Goal: Find specific page/section: Find specific page/section

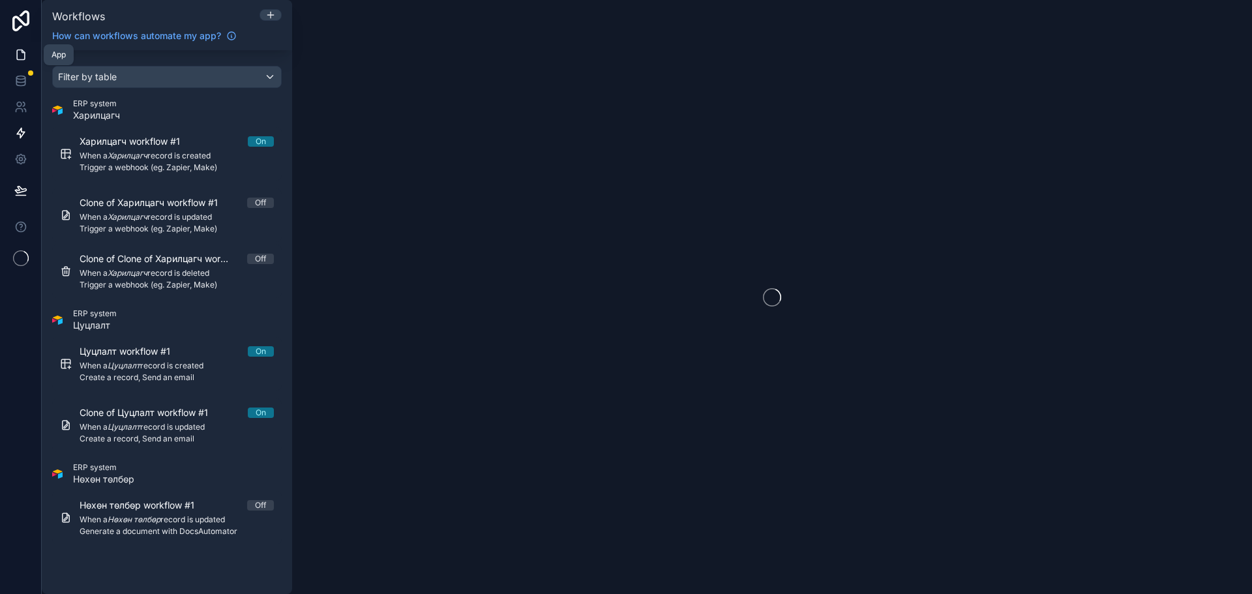
click at [20, 53] on icon at bounding box center [20, 54] width 13 height 13
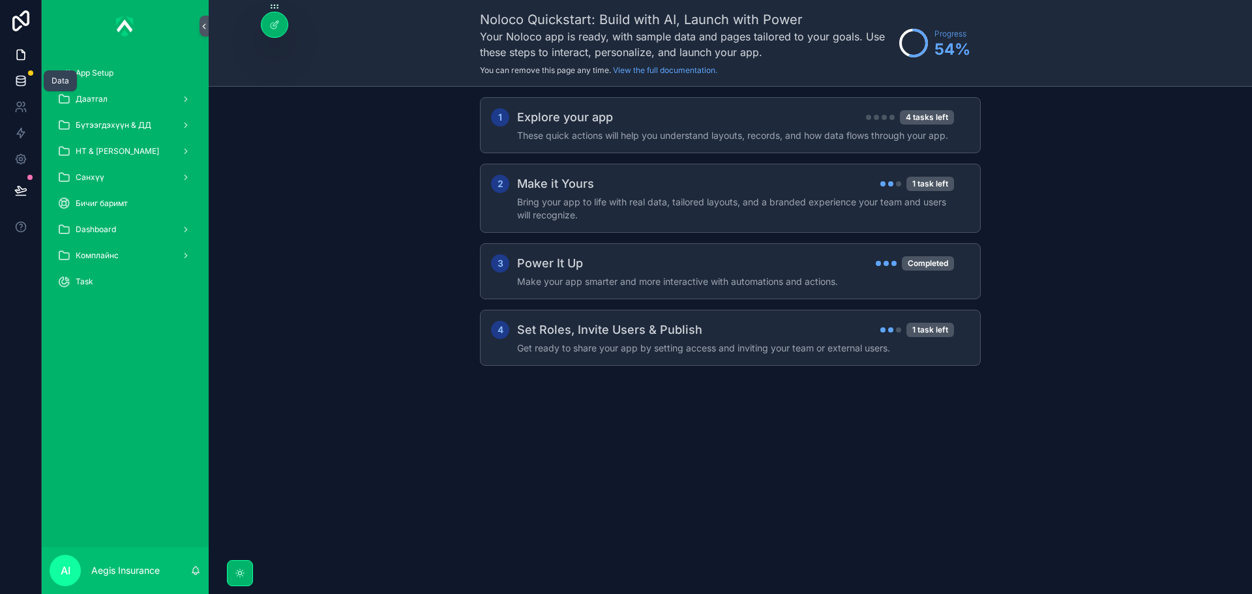
click at [23, 82] on icon at bounding box center [20, 80] width 8 height 5
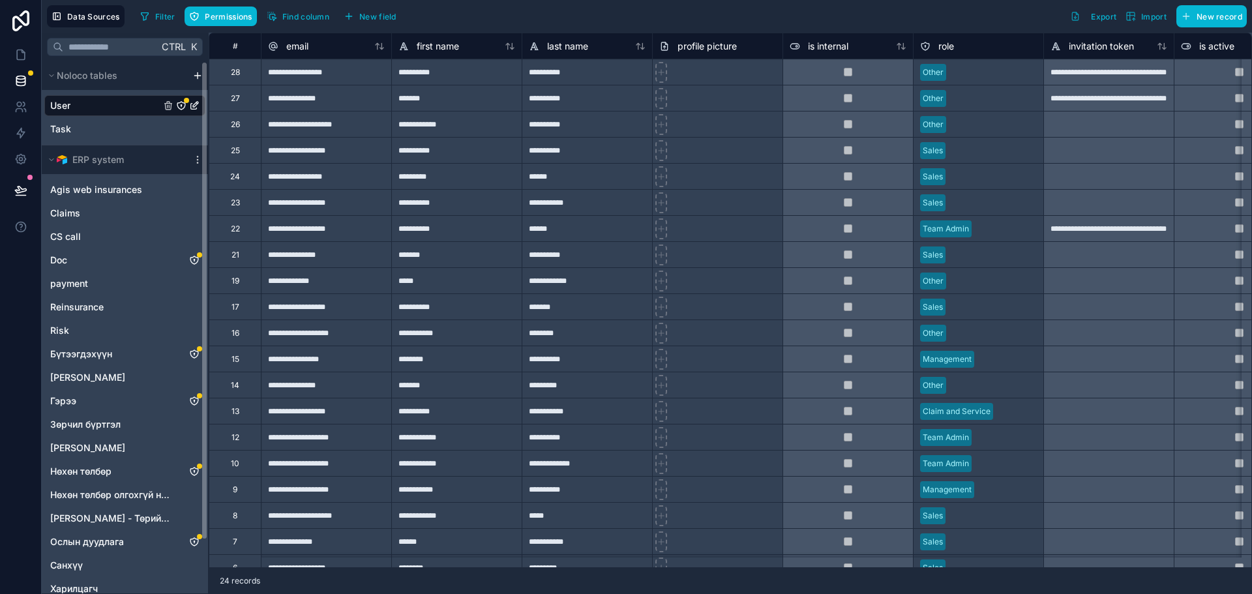
click at [92, 104] on div "User" at bounding box center [124, 105] width 161 height 21
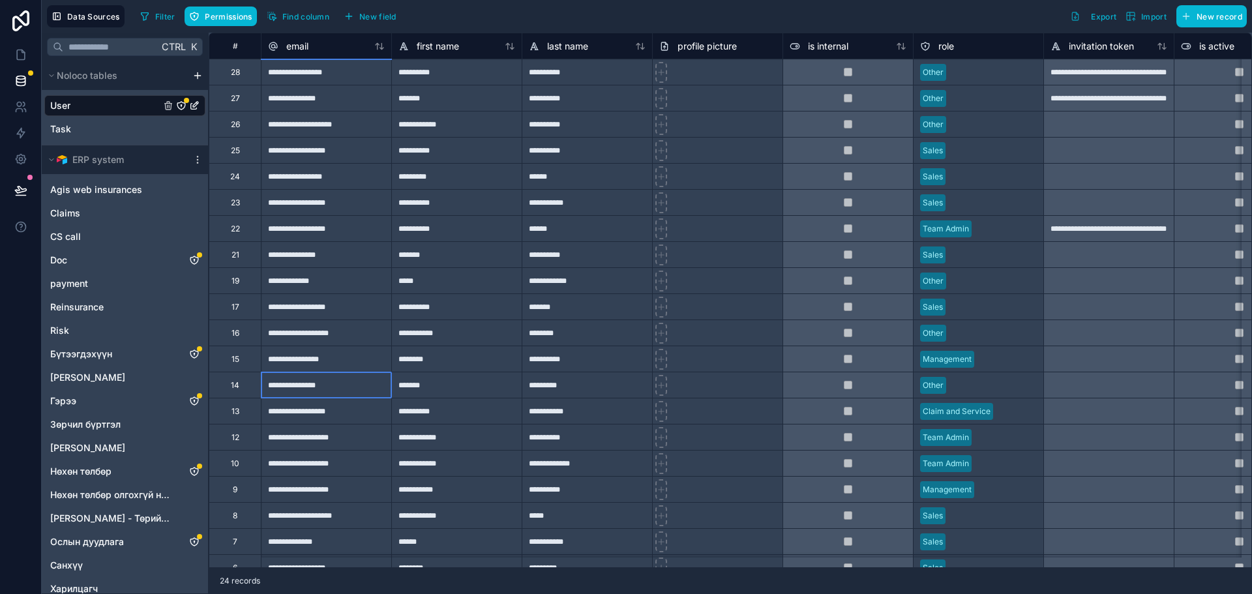
click at [291, 390] on div "**********" at bounding box center [326, 385] width 130 height 26
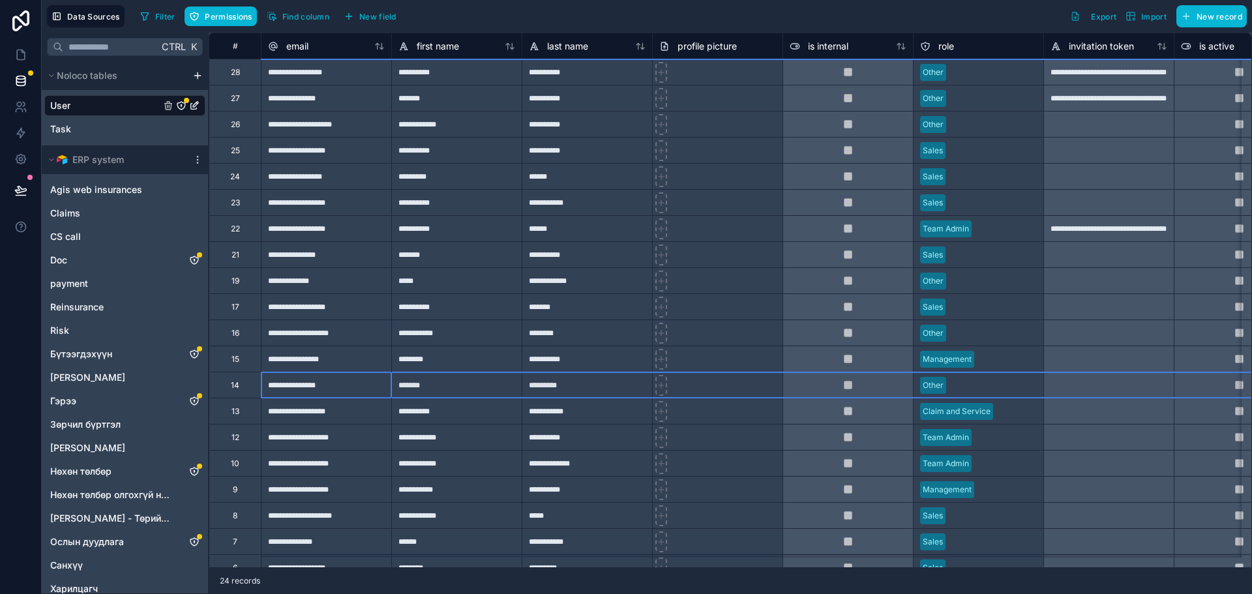
click at [239, 390] on div "14" at bounding box center [235, 385] width 8 height 10
click at [977, 388] on div "Other" at bounding box center [979, 386] width 130 height 20
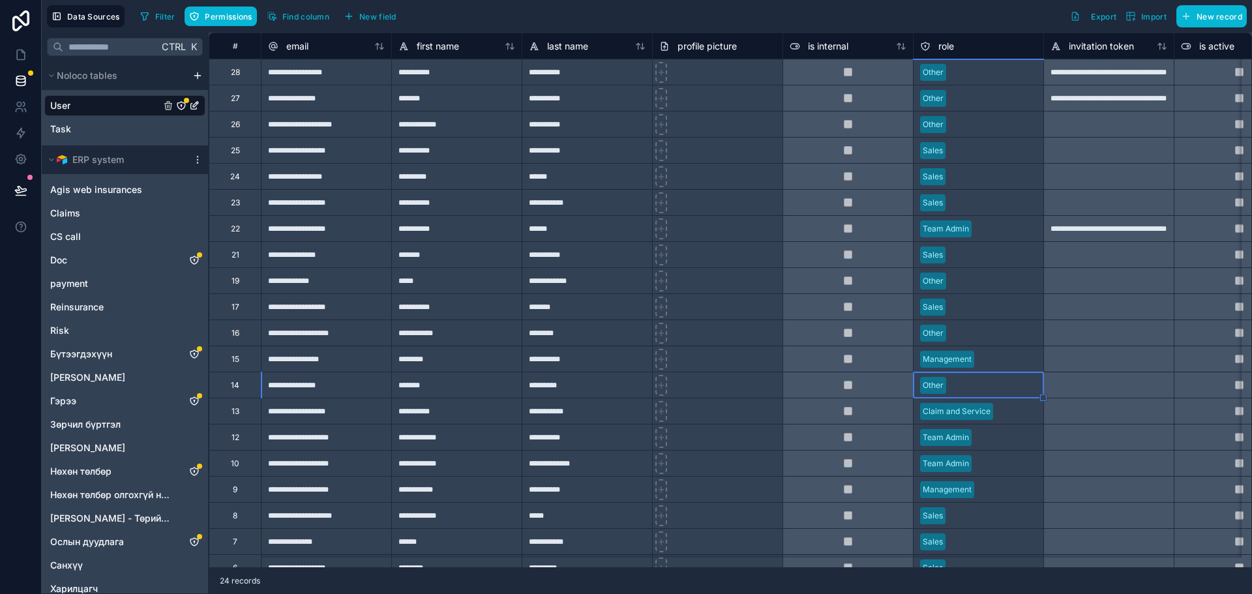
click at [974, 388] on div "Other" at bounding box center [979, 386] width 130 height 20
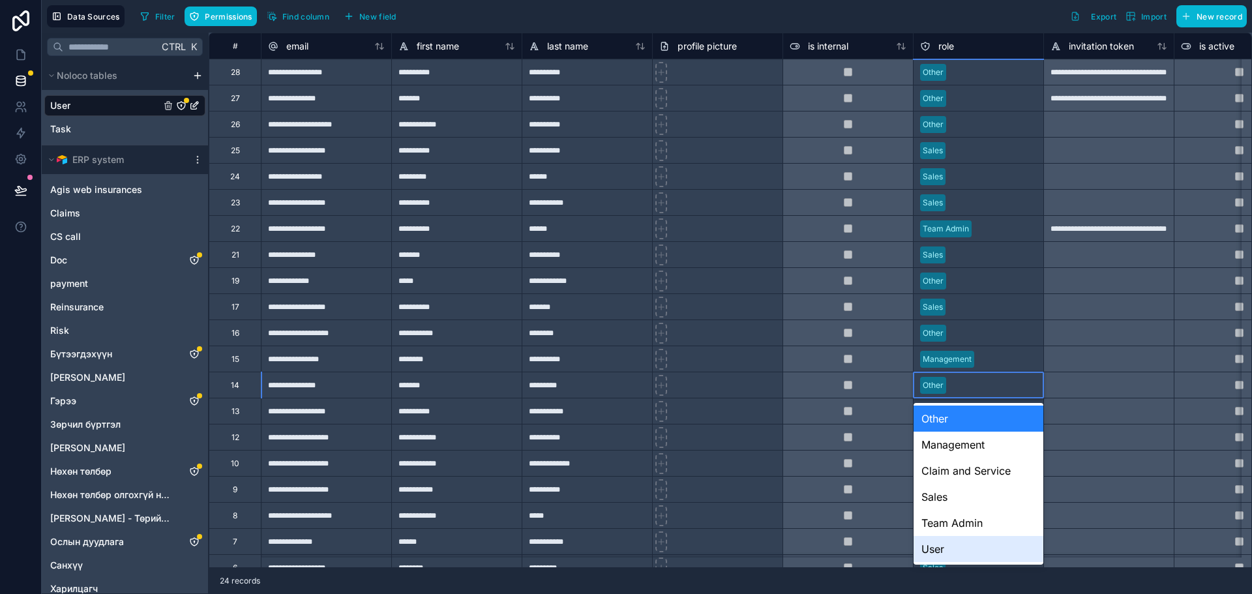
click at [955, 556] on div "User" at bounding box center [979, 549] width 130 height 26
